Goal: Check status: Check status

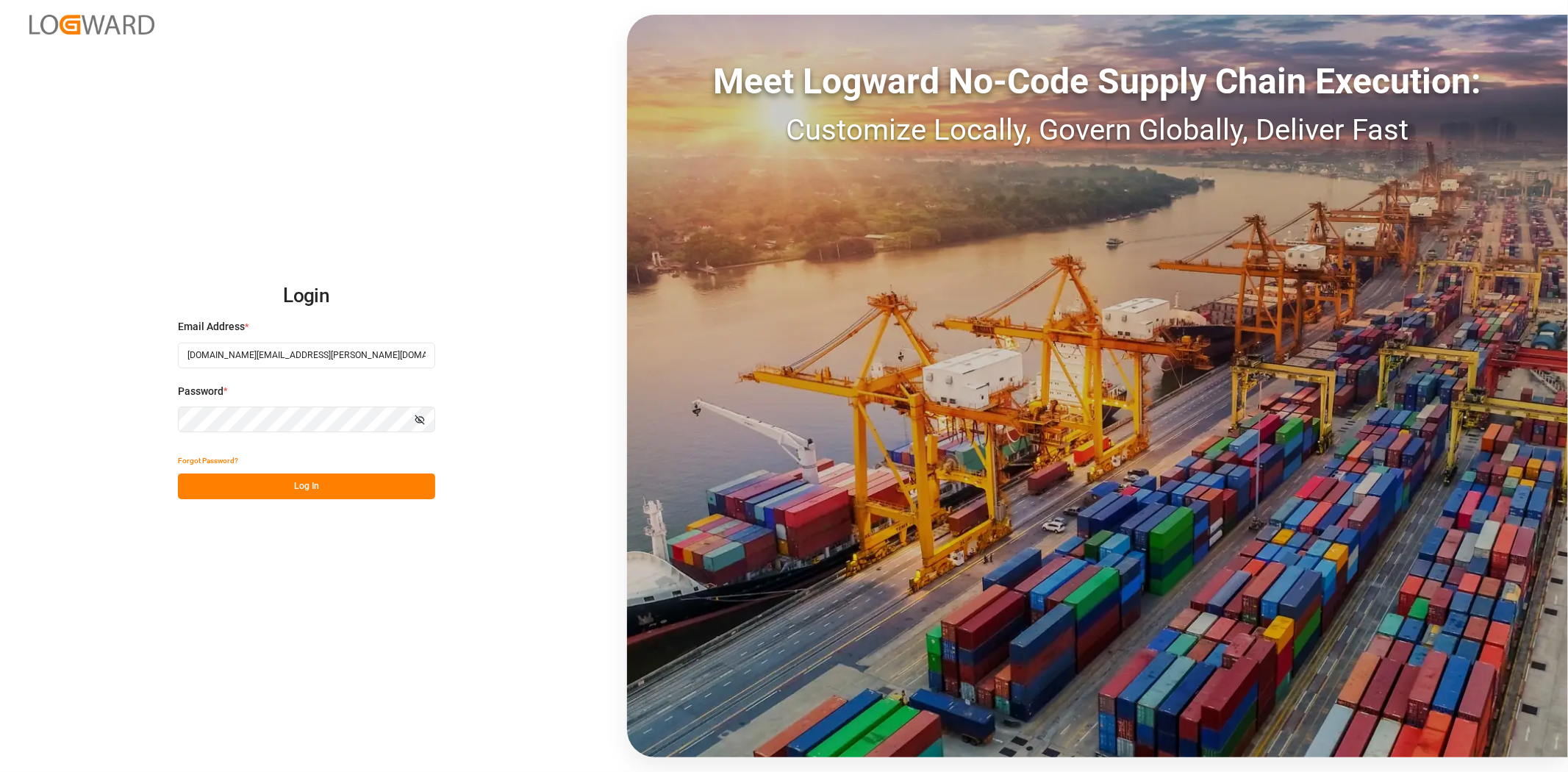
click at [295, 486] on button "Log In" at bounding box center [306, 486] width 258 height 26
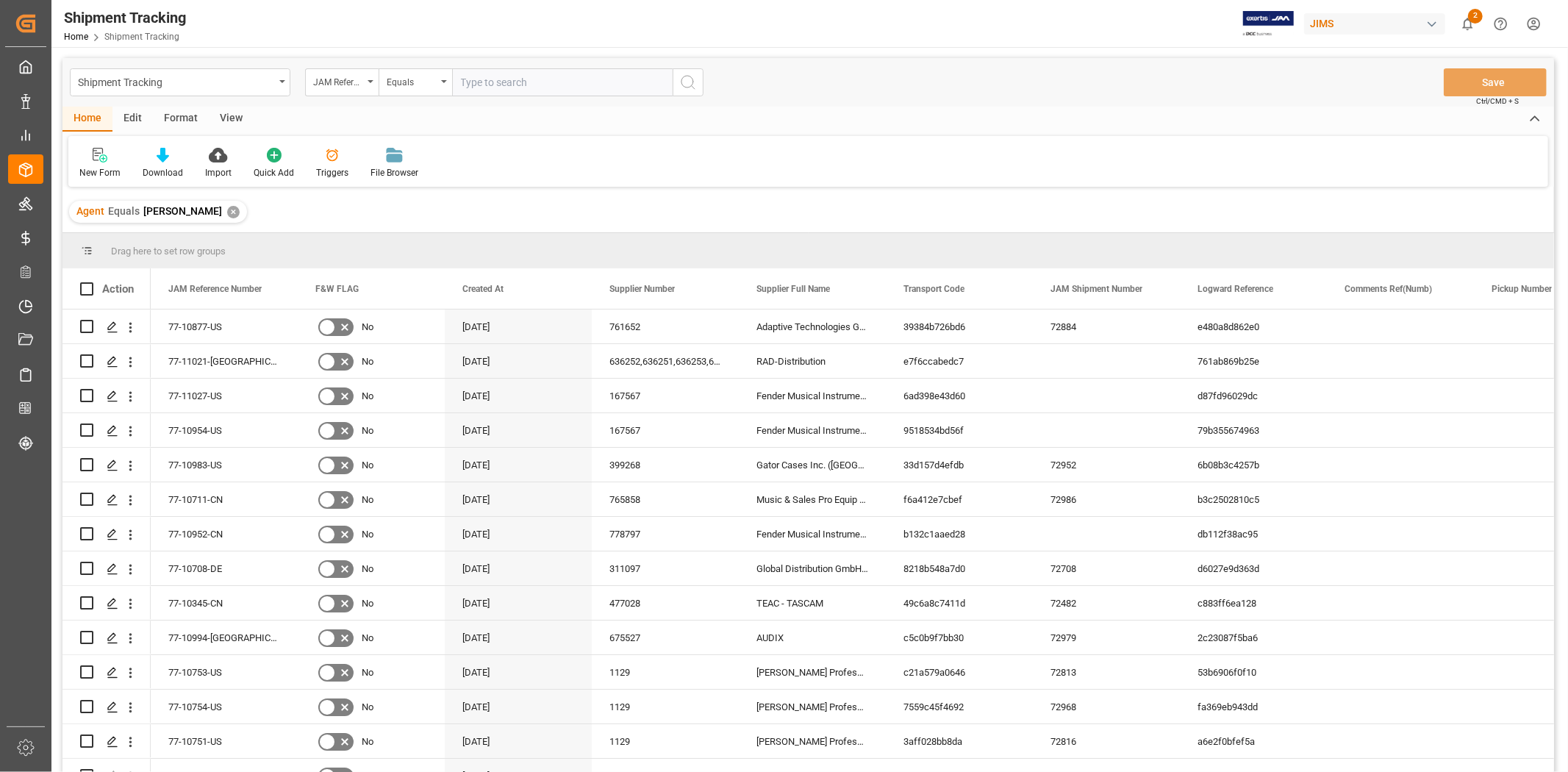
click at [231, 119] on div "View" at bounding box center [231, 119] width 45 height 25
click at [99, 166] on div "Default" at bounding box center [93, 172] width 28 height 13
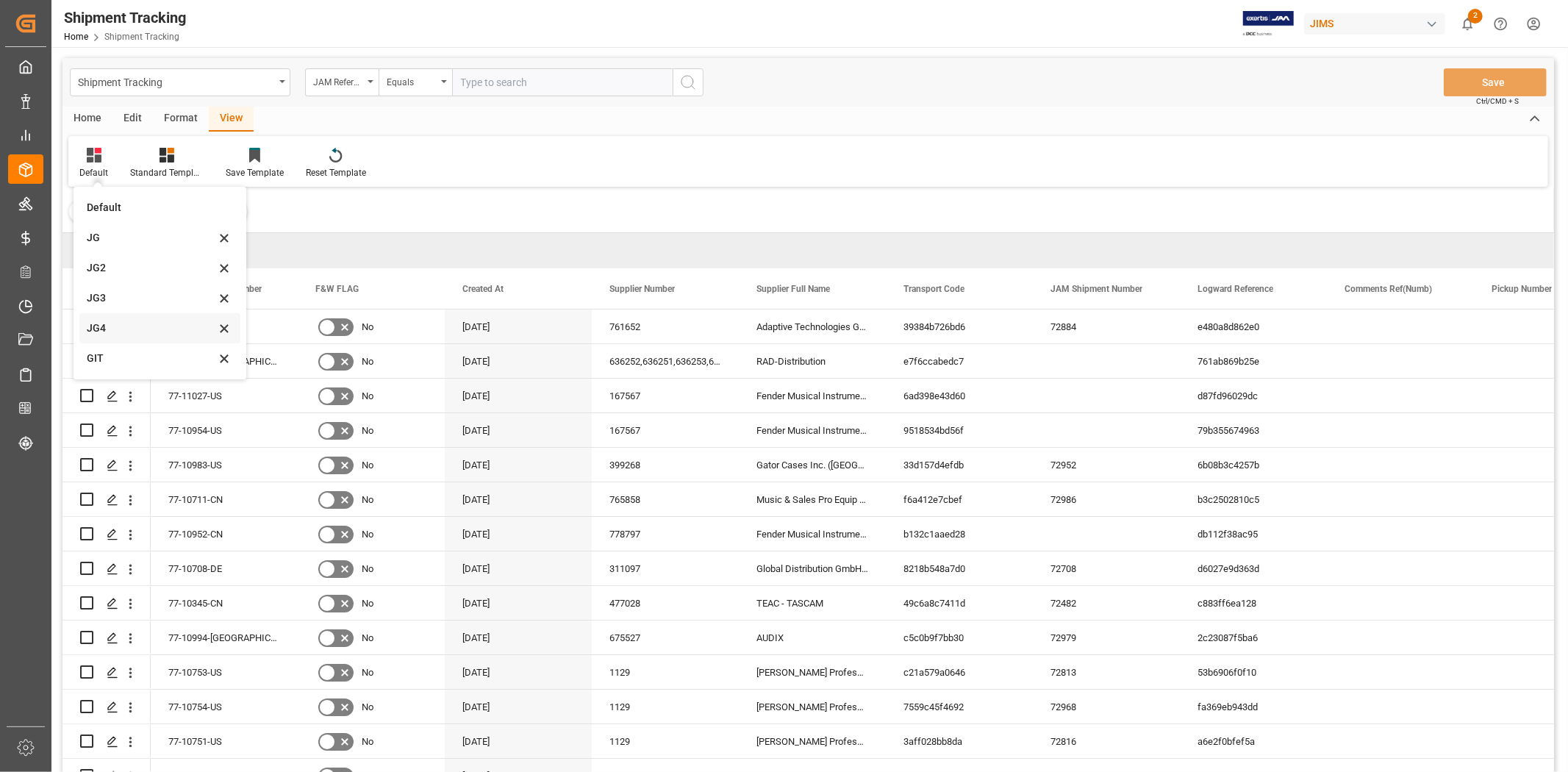
click at [97, 342] on div "JG4" at bounding box center [159, 328] width 161 height 30
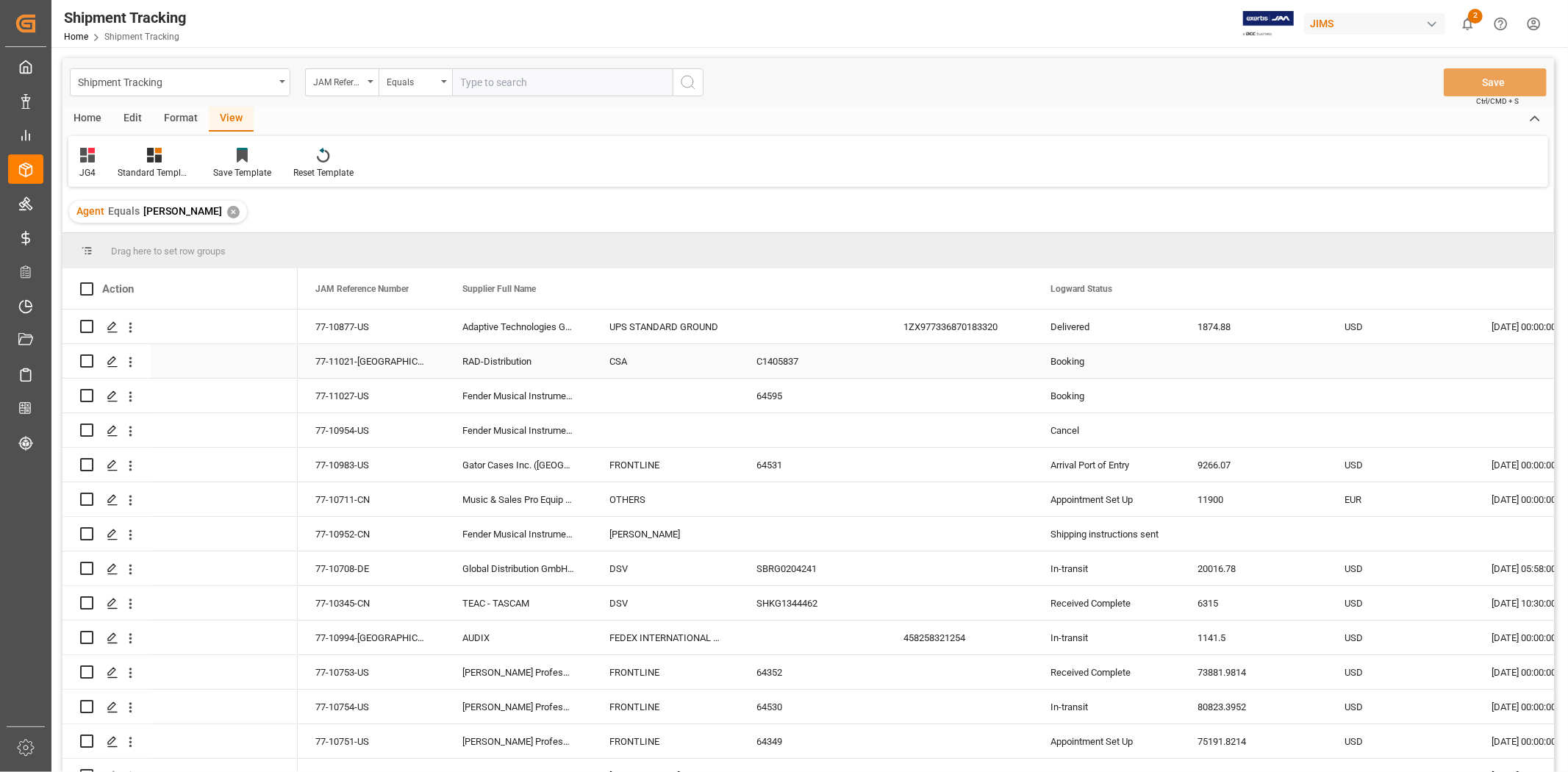
click at [97, 356] on div "Press SPACE to select this row." at bounding box center [106, 360] width 53 height 32
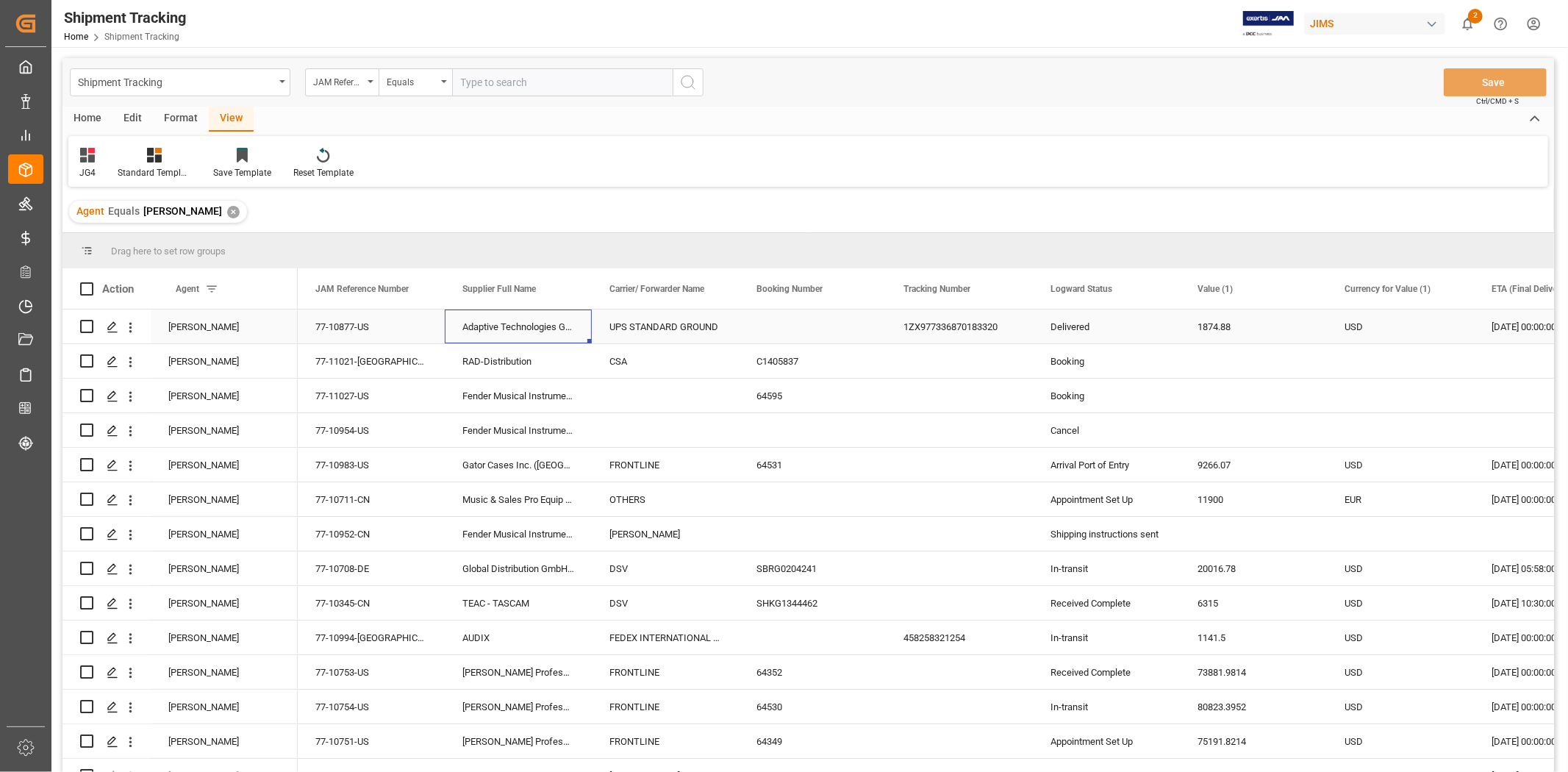
click at [496, 327] on div "Adaptive Technologies Group" at bounding box center [518, 326] width 147 height 34
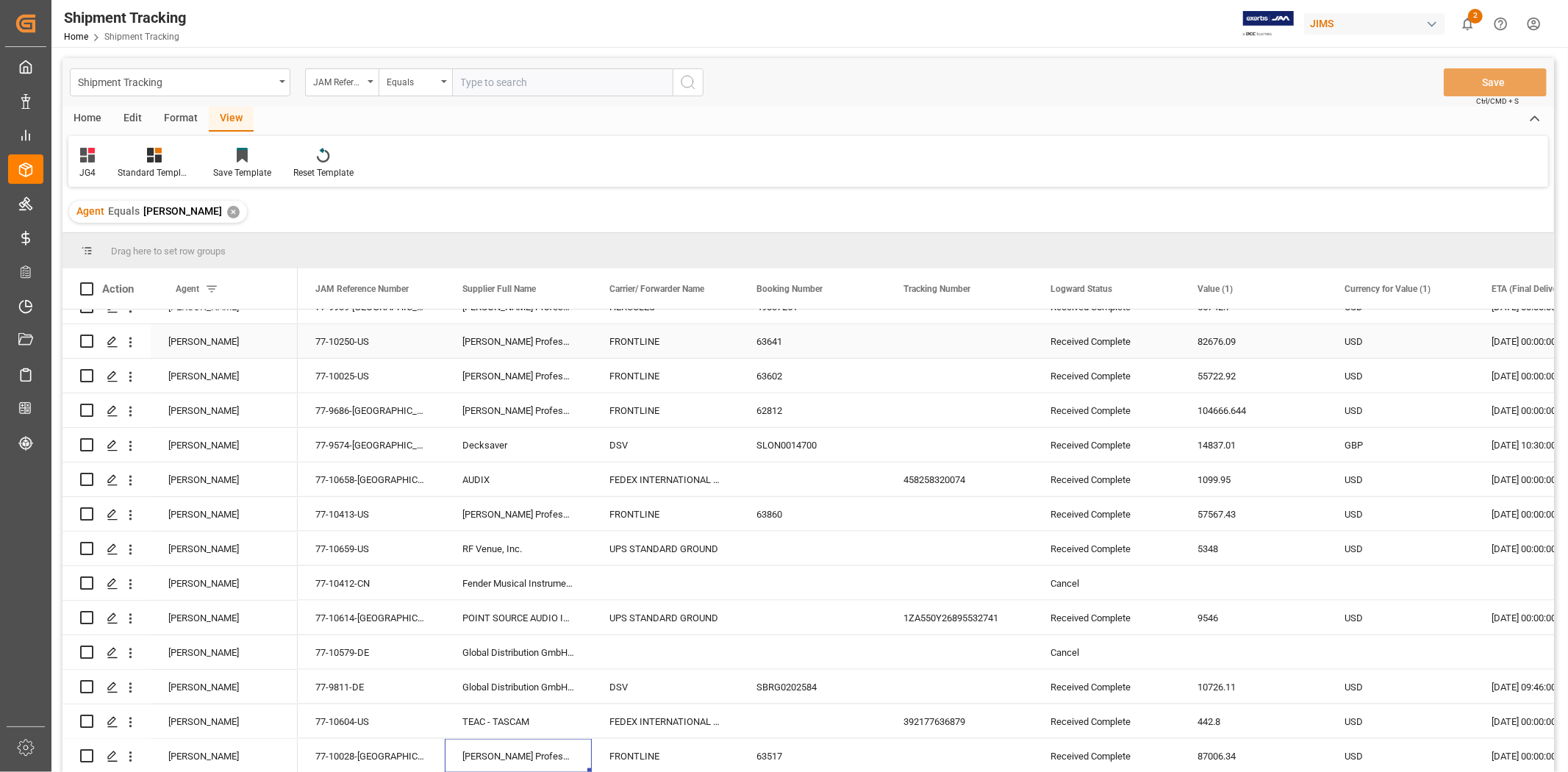
scroll to position [1608, 0]
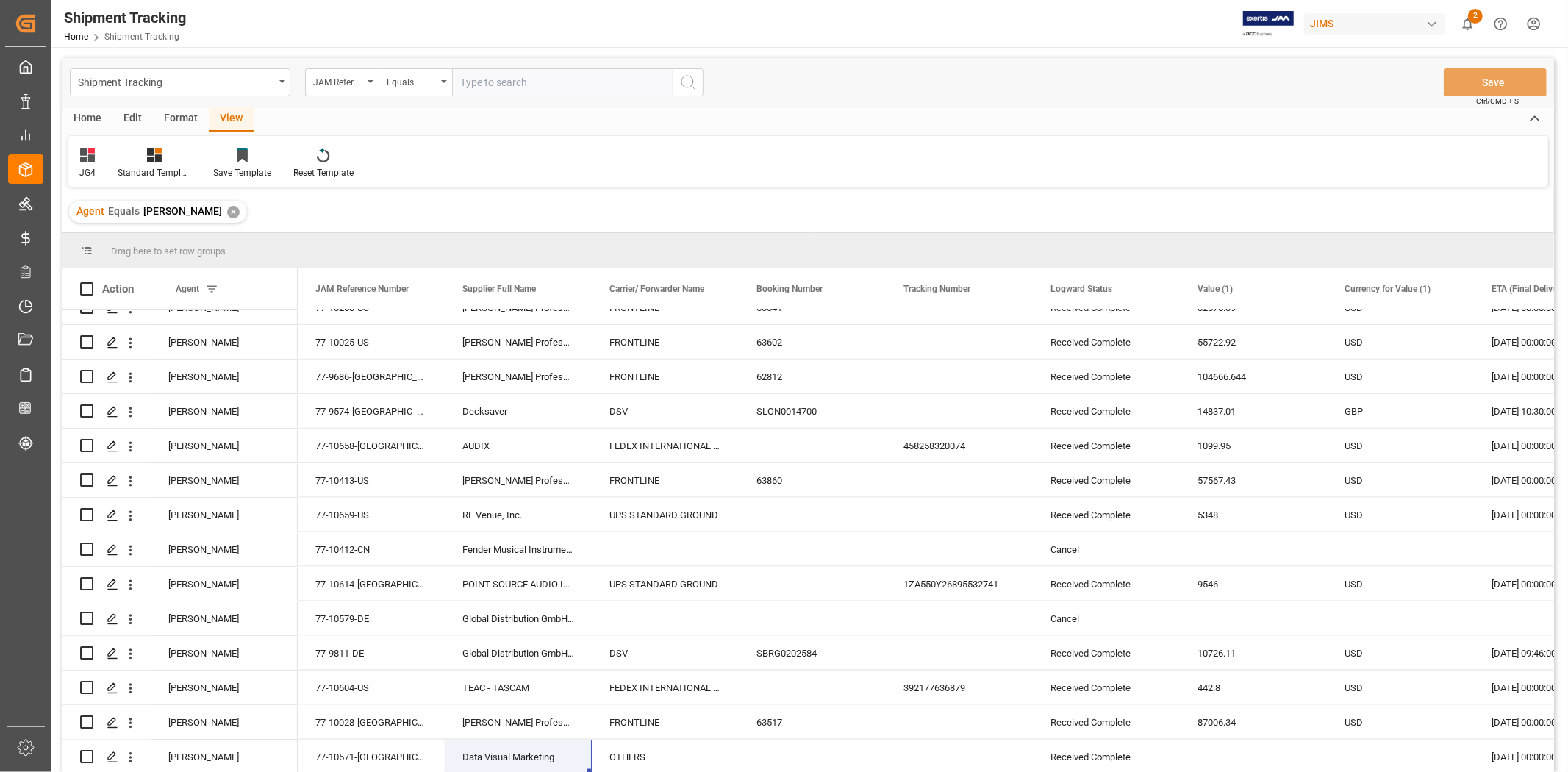
click at [1466, 26] on icon "show 2 new notifications" at bounding box center [1468, 24] width 16 height 16
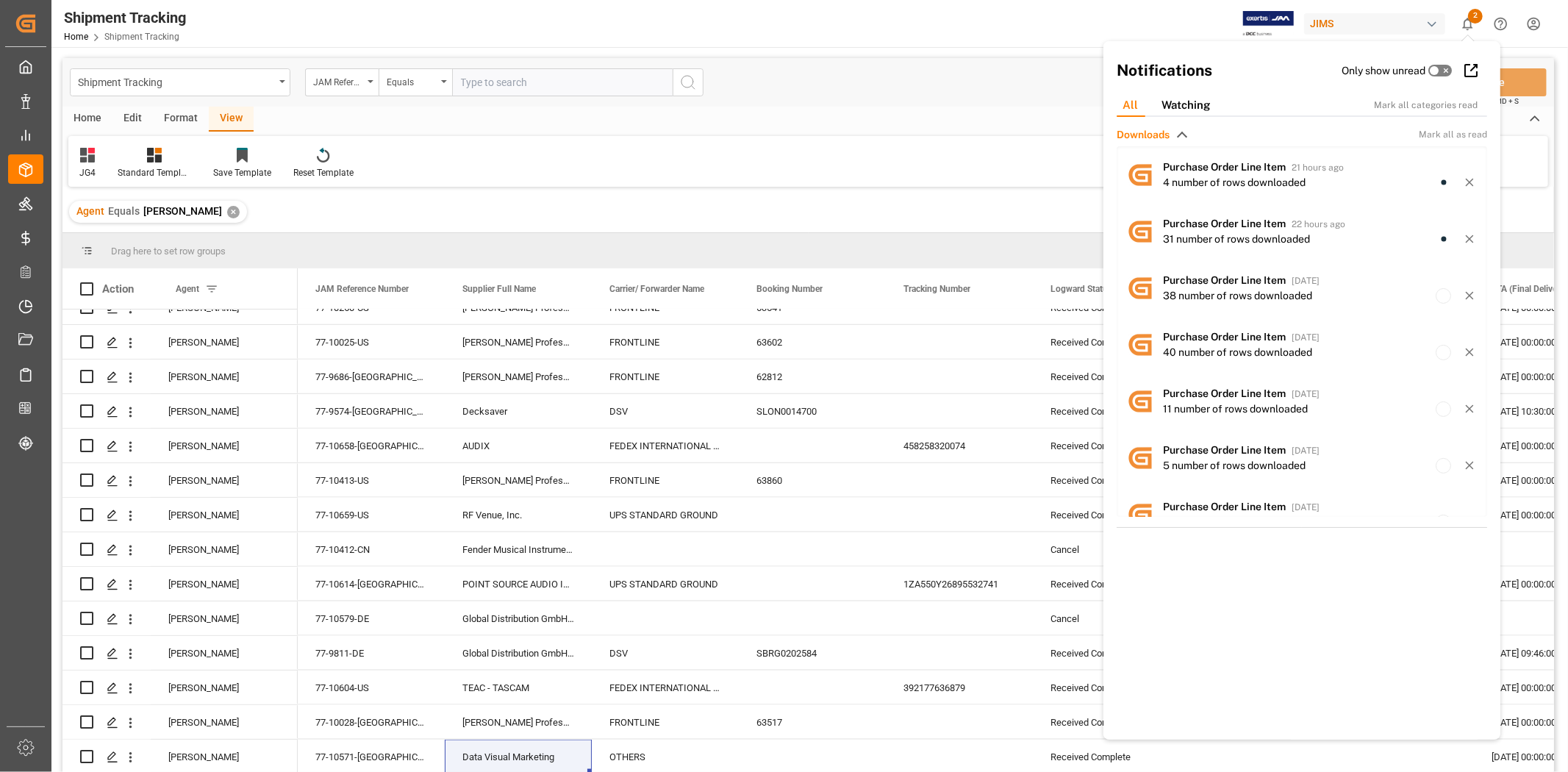
click at [953, 115] on div "Home Edit Format View" at bounding box center [808, 119] width 1492 height 25
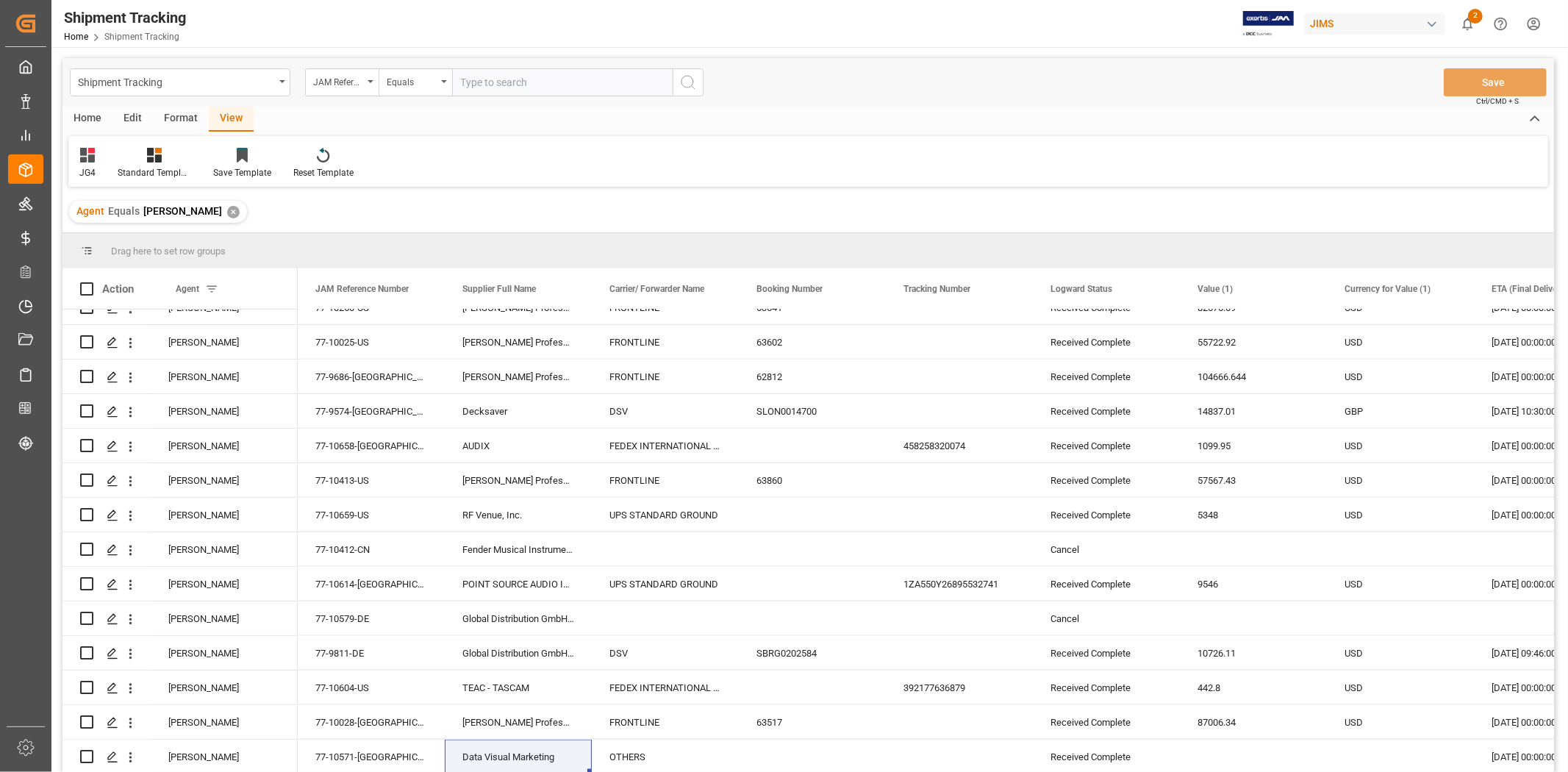
click at [817, 197] on div "Agent Equals JangGyu Kim ✕" at bounding box center [808, 211] width 1492 height 41
